Goal: Task Accomplishment & Management: Manage account settings

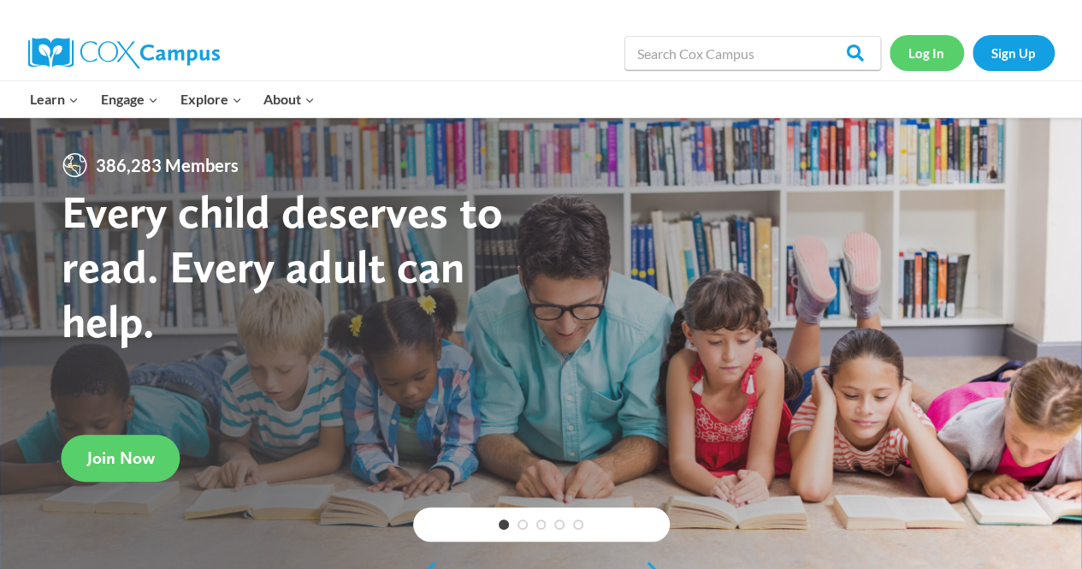
click at [943, 66] on link "Log In" at bounding box center [927, 52] width 74 height 35
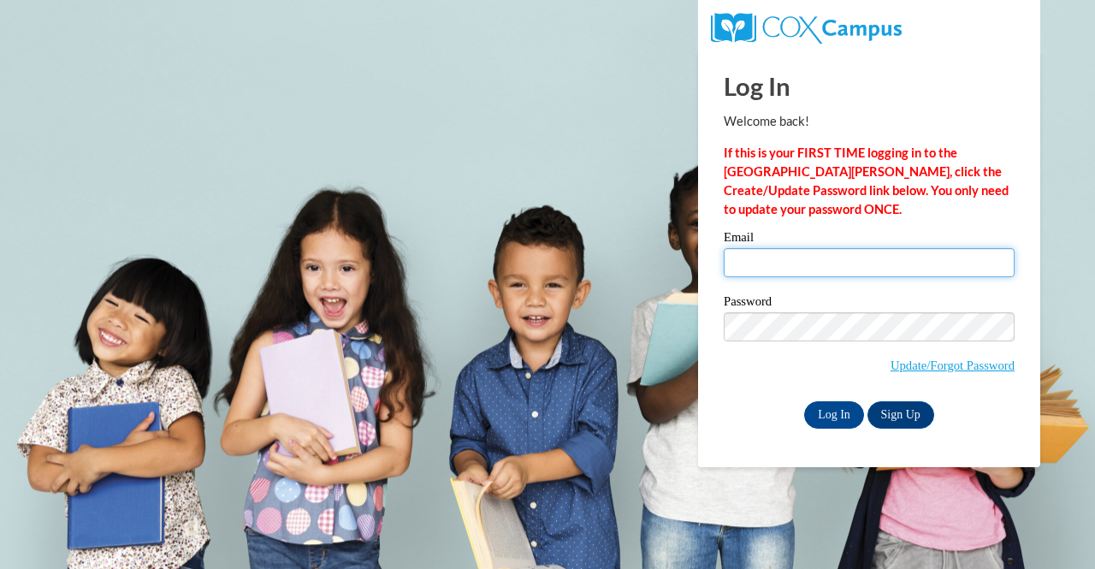
click at [761, 255] on input "Email" at bounding box center [869, 262] width 291 height 29
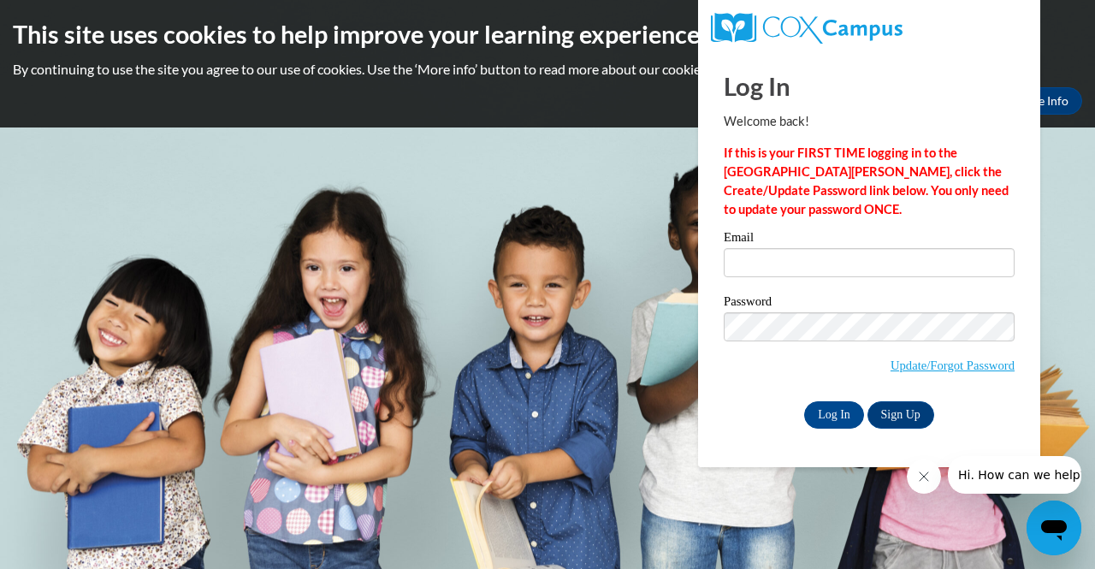
click at [486, 295] on body "This site uses cookies to help improve your learning experience. By continuing …" at bounding box center [547, 284] width 1095 height 569
click at [390, 250] on body "This site uses cookies to help improve your learning experience. By continuing …" at bounding box center [547, 284] width 1095 height 569
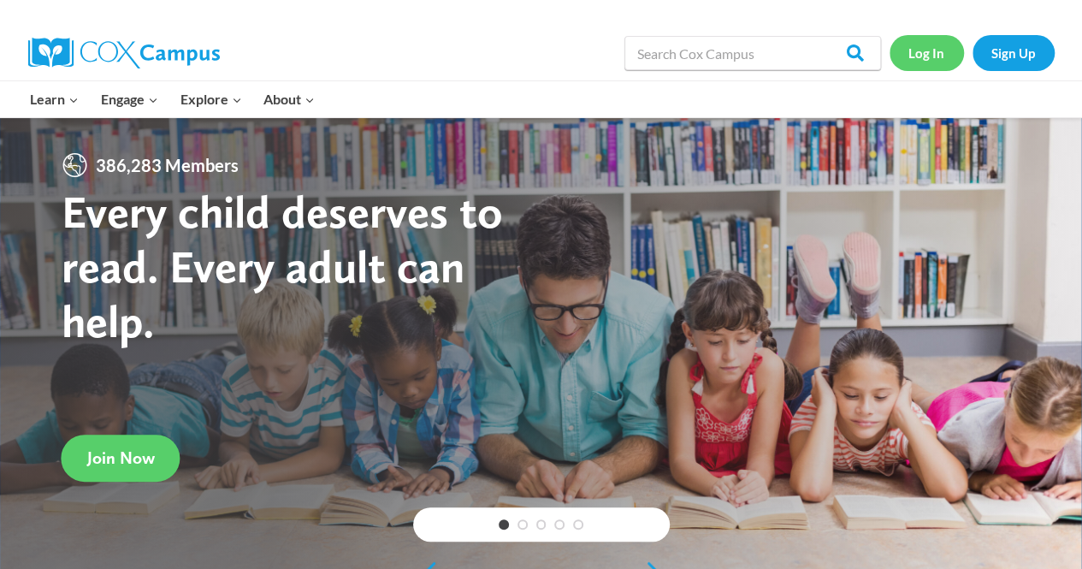
click at [931, 63] on link "Log In" at bounding box center [927, 52] width 74 height 35
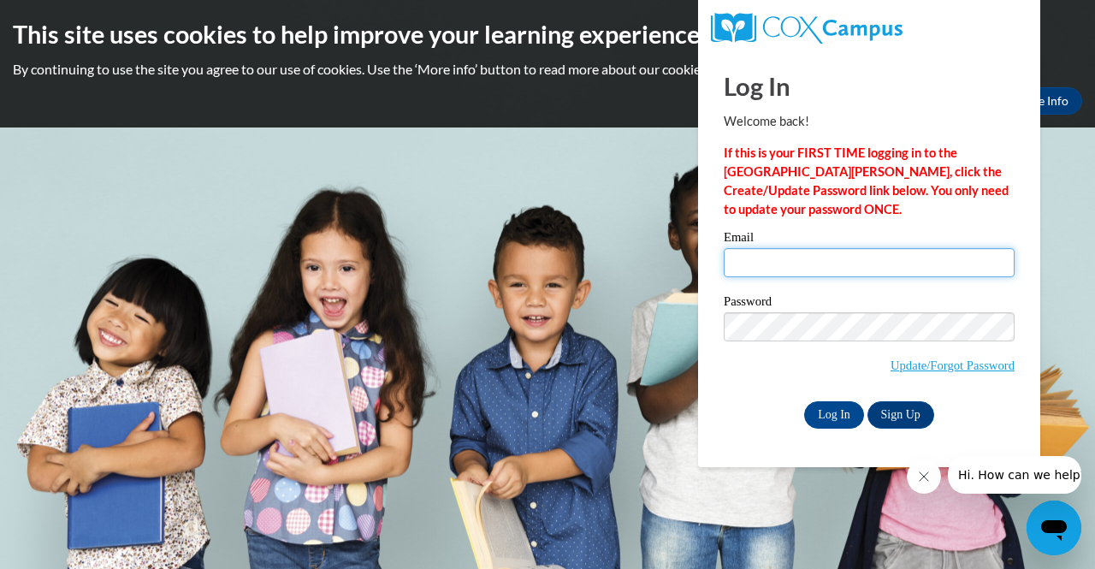
click at [831, 271] on input "Email" at bounding box center [869, 262] width 291 height 29
click at [831, 270] on input "Email" at bounding box center [869, 262] width 291 height 29
